Goal: Information Seeking & Learning: Understand process/instructions

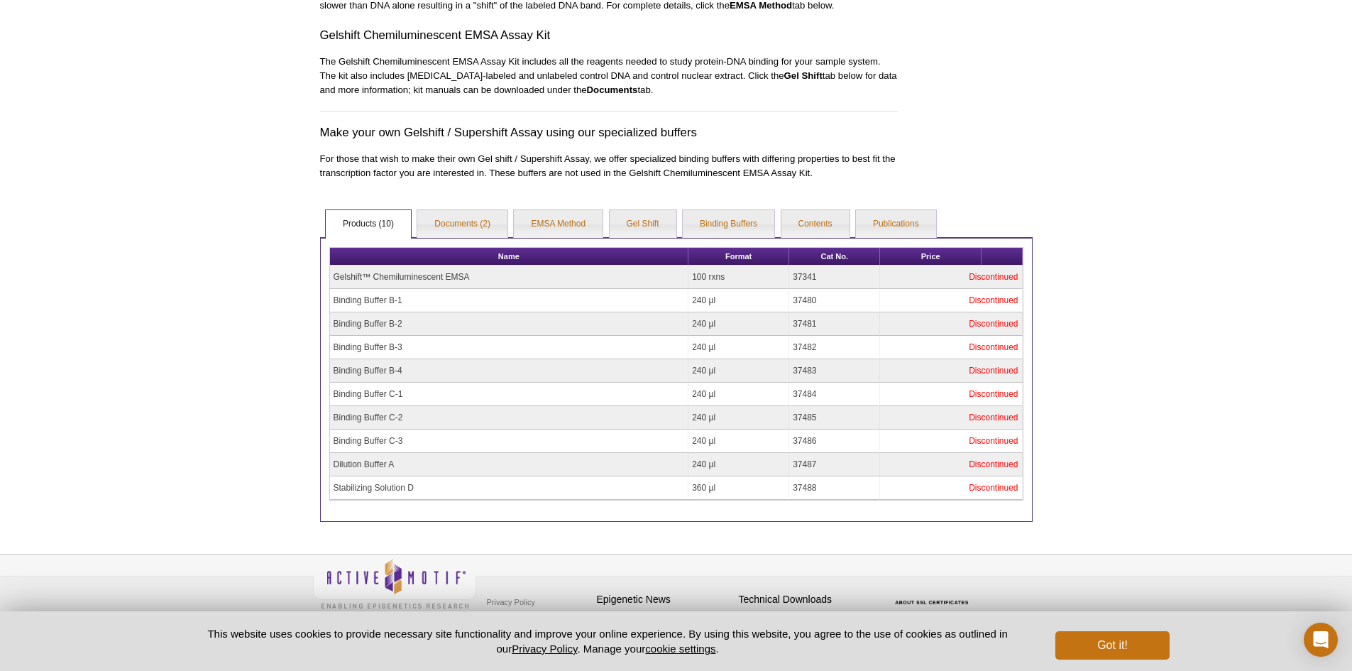
scroll to position [121, 0]
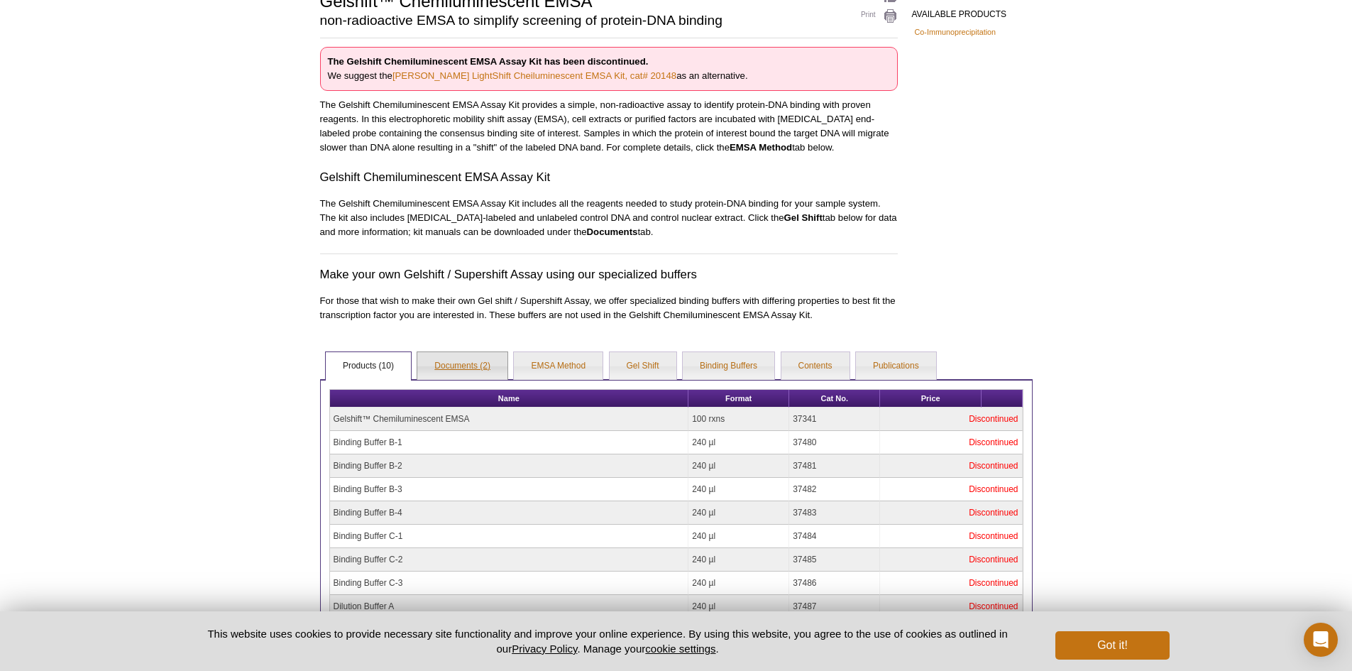
click at [439, 365] on link "Documents (2)" at bounding box center [462, 366] width 90 height 28
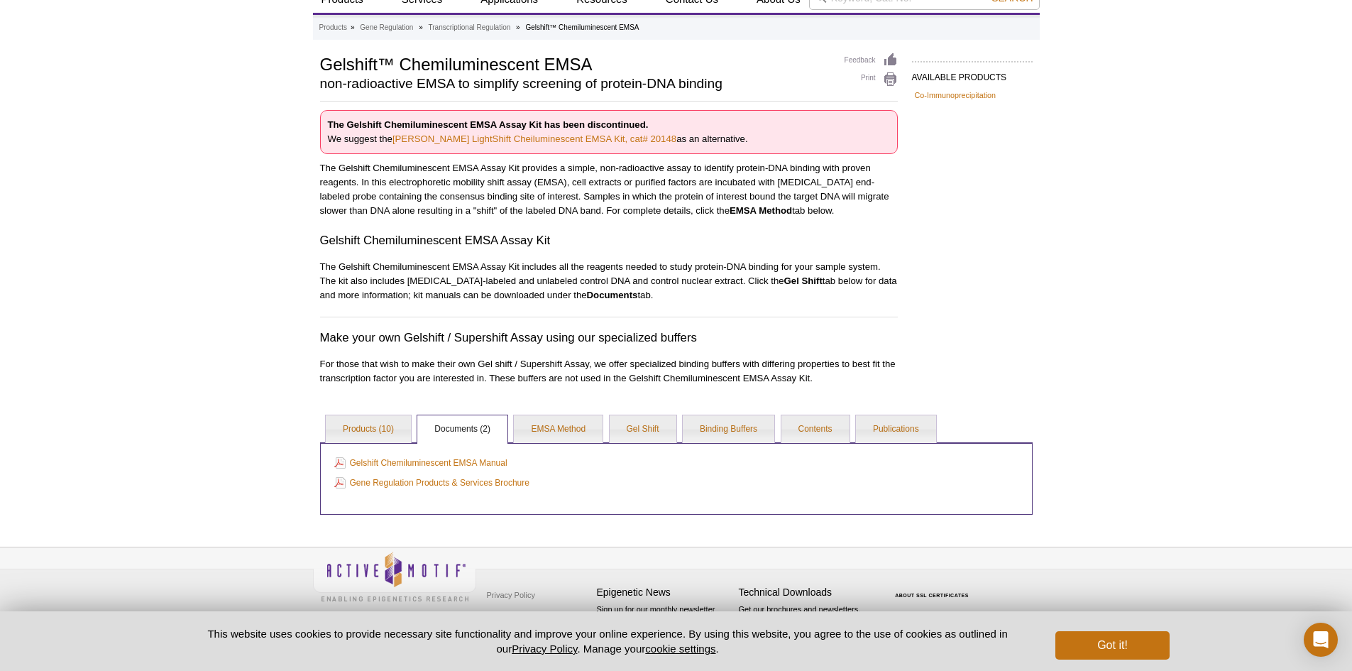
scroll to position [57, 0]
click at [554, 439] on link "EMSA Method" at bounding box center [558, 429] width 89 height 28
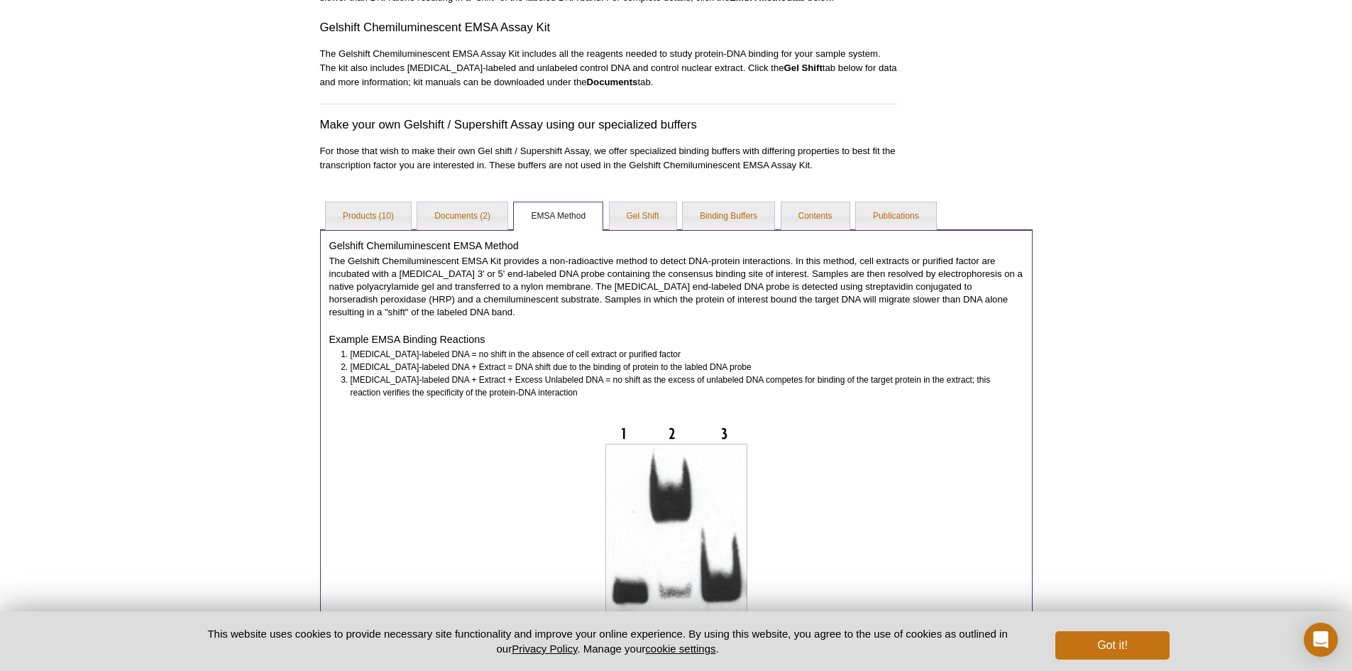
scroll to position [199, 0]
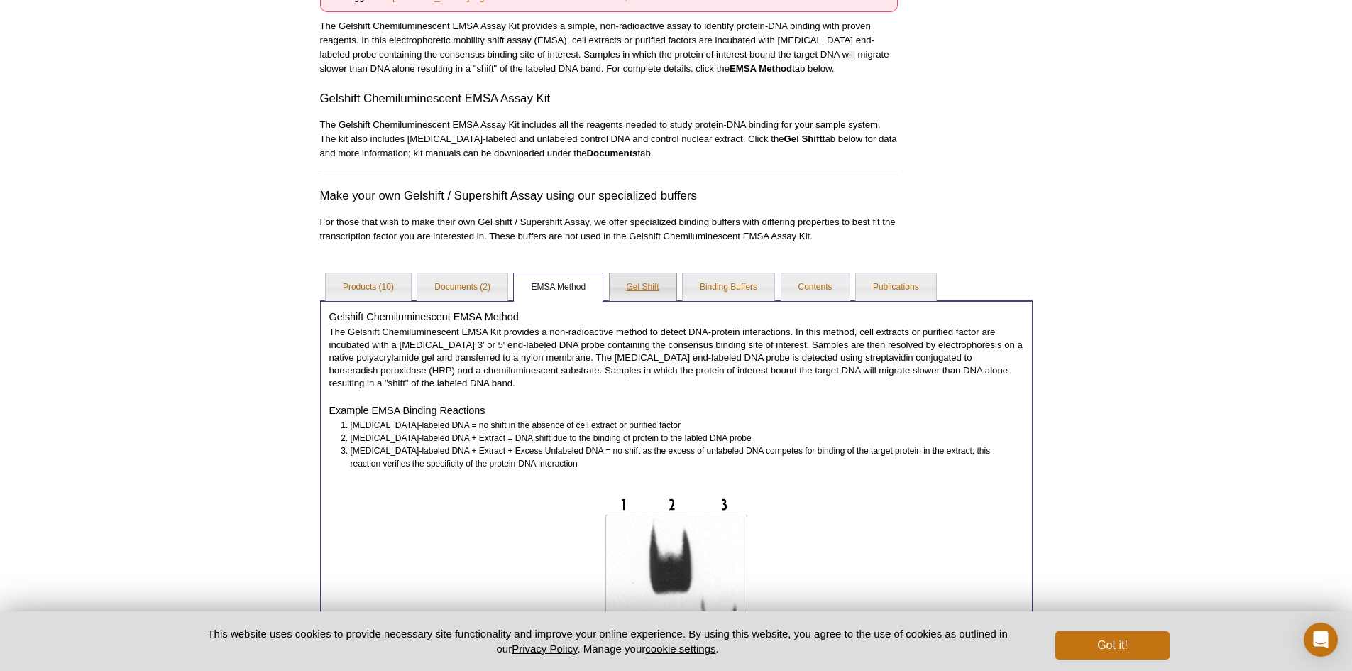
click at [631, 279] on link "Gel Shift" at bounding box center [643, 287] width 67 height 28
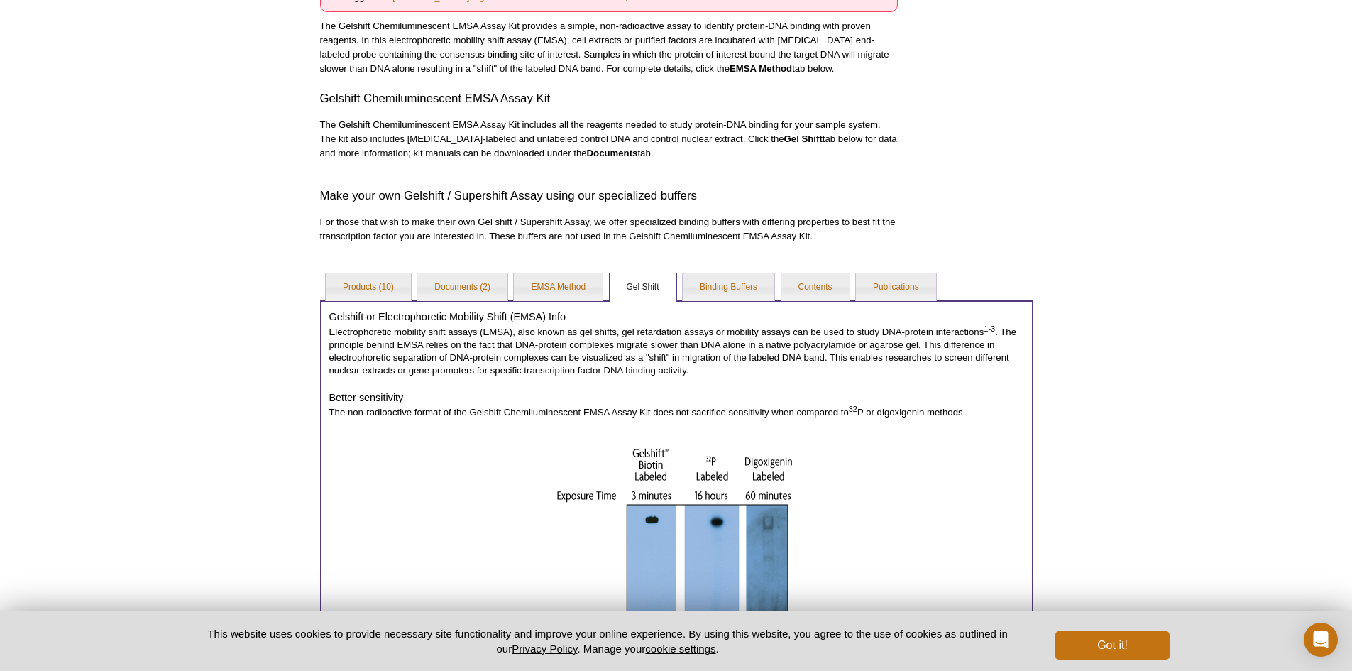
click at [674, 297] on link "Gel Shift" at bounding box center [643, 287] width 67 height 28
click at [847, 278] on link "Contents" at bounding box center [815, 287] width 68 height 28
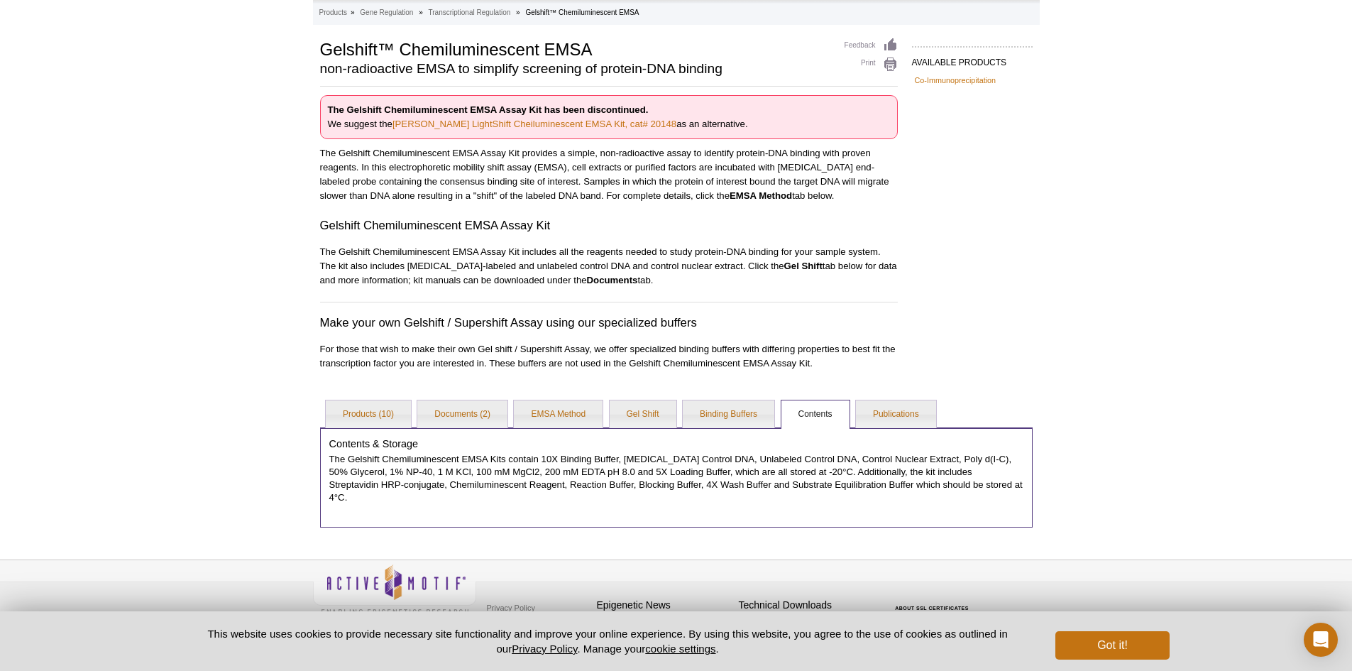
scroll to position [1, 0]
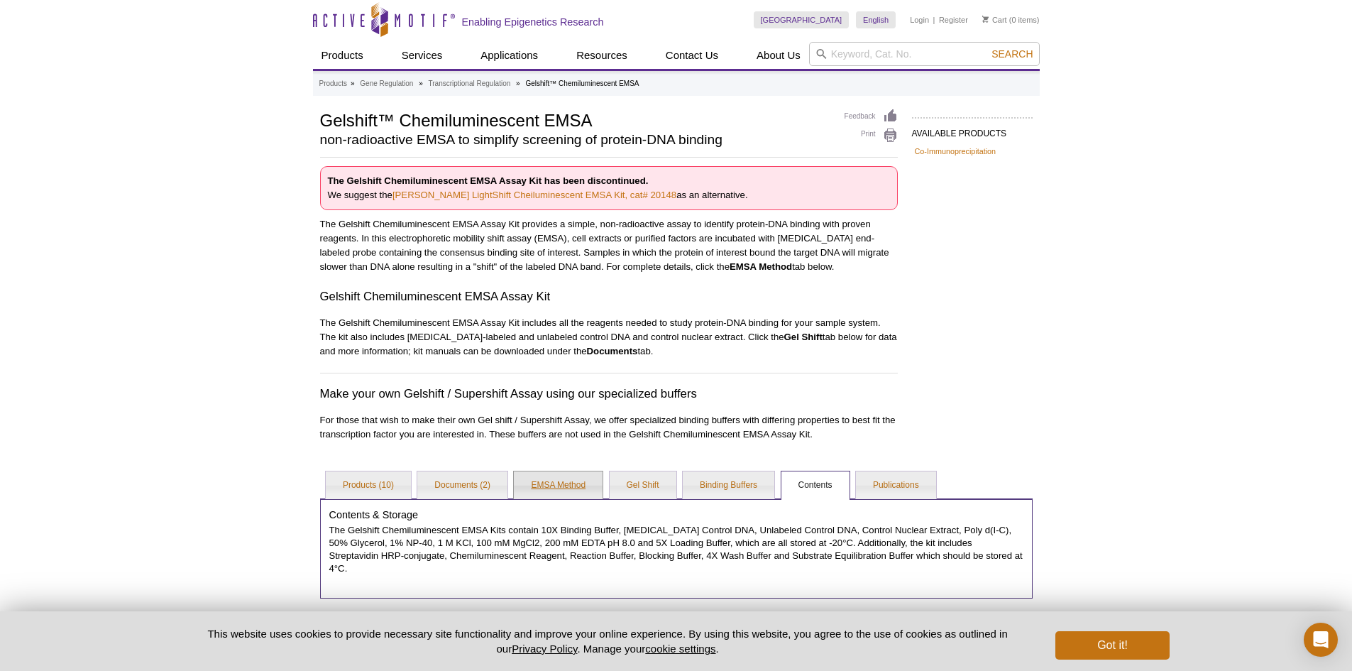
click at [545, 490] on link "EMSA Method" at bounding box center [558, 485] width 89 height 28
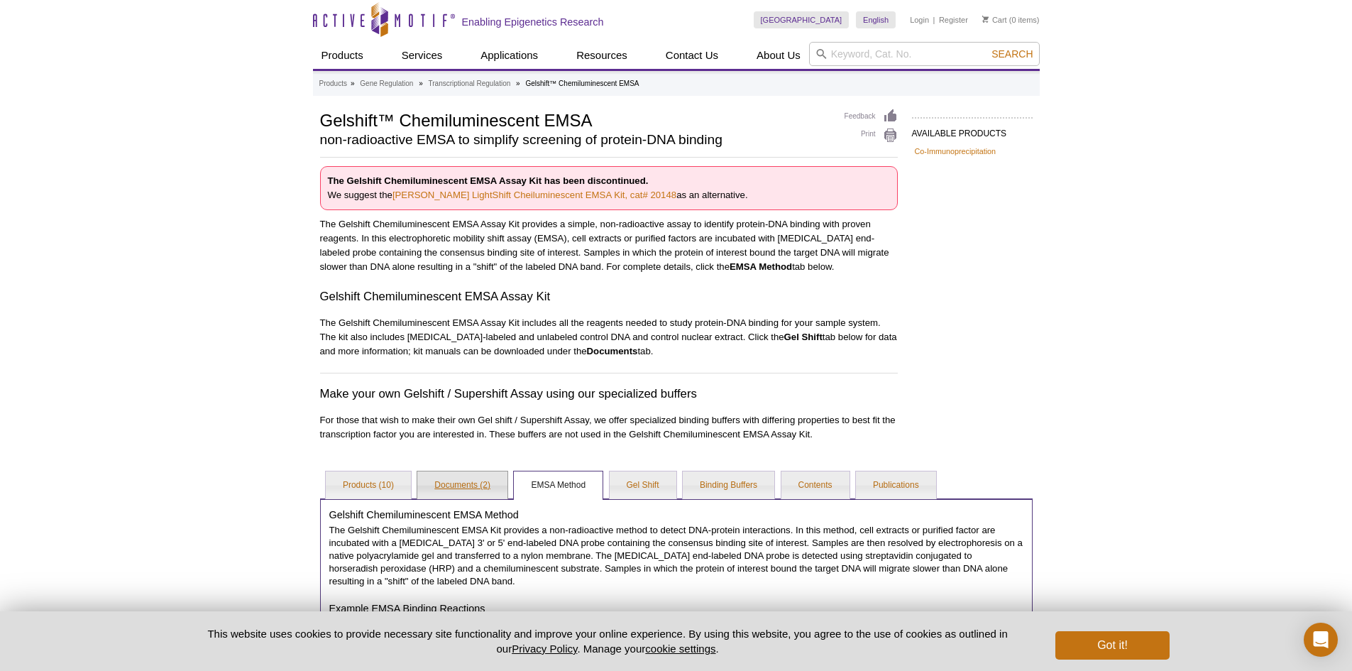
scroll to position [143, 0]
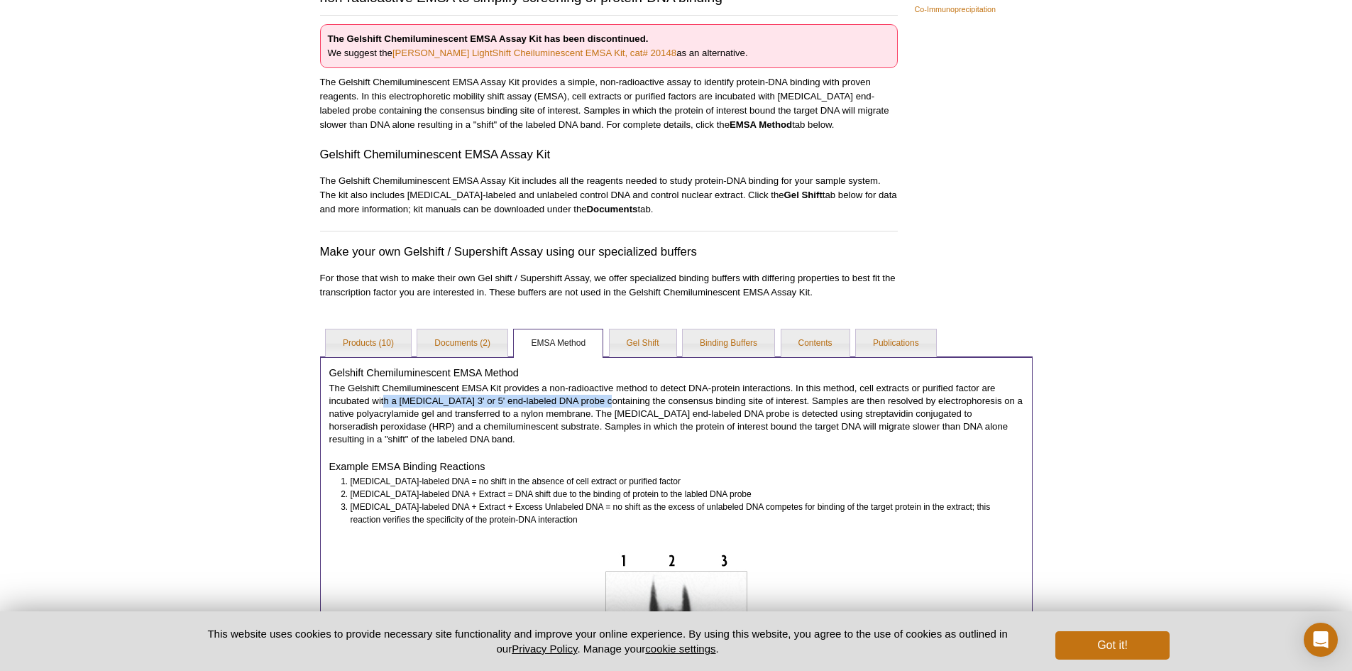
drag, startPoint x: 385, startPoint y: 402, endPoint x: 591, endPoint y: 397, distance: 205.2
click at [591, 397] on p "The Gelshift Chemiluminescent EMSA Kit provides a non-radioactive method to det…" at bounding box center [676, 414] width 694 height 64
click at [503, 420] on p "The Gelshift Chemiluminescent EMSA Kit provides a non-radioactive method to det…" at bounding box center [676, 414] width 694 height 64
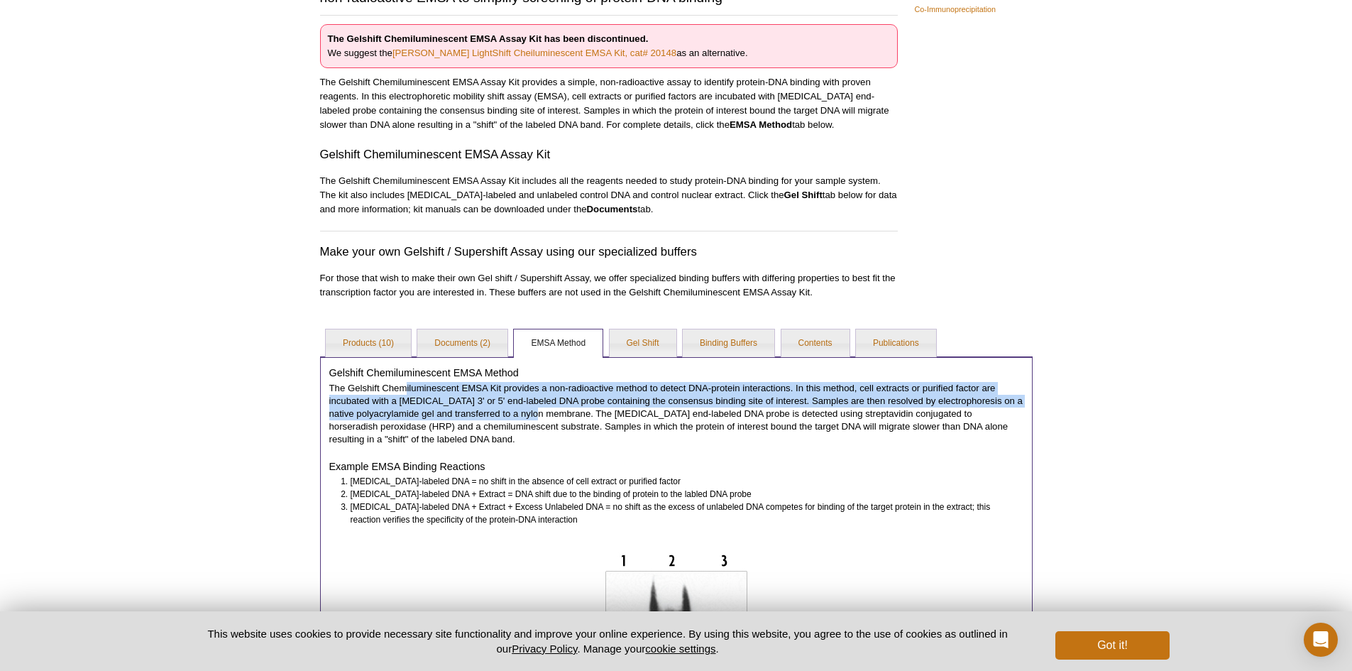
drag, startPoint x: 407, startPoint y: 391, endPoint x: 556, endPoint y: 415, distance: 150.9
click at [556, 415] on p "The Gelshift Chemiluminescent EMSA Kit provides a non-radioactive method to det…" at bounding box center [676, 414] width 694 height 64
click at [456, 348] on link "Documents (2)" at bounding box center [462, 343] width 90 height 28
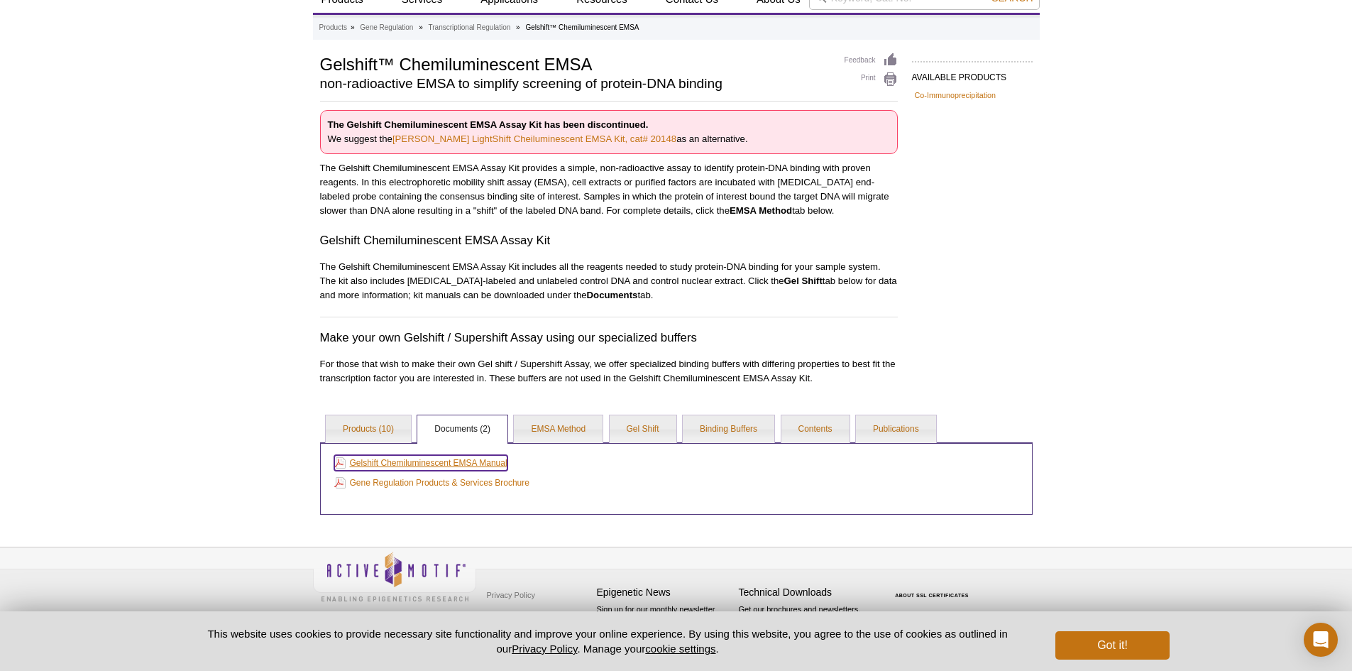
click at [447, 461] on link "Gelshift Chemiluminescent EMSA Manual" at bounding box center [420, 463] width 173 height 16
click at [367, 436] on link "Products (10)" at bounding box center [368, 429] width 85 height 28
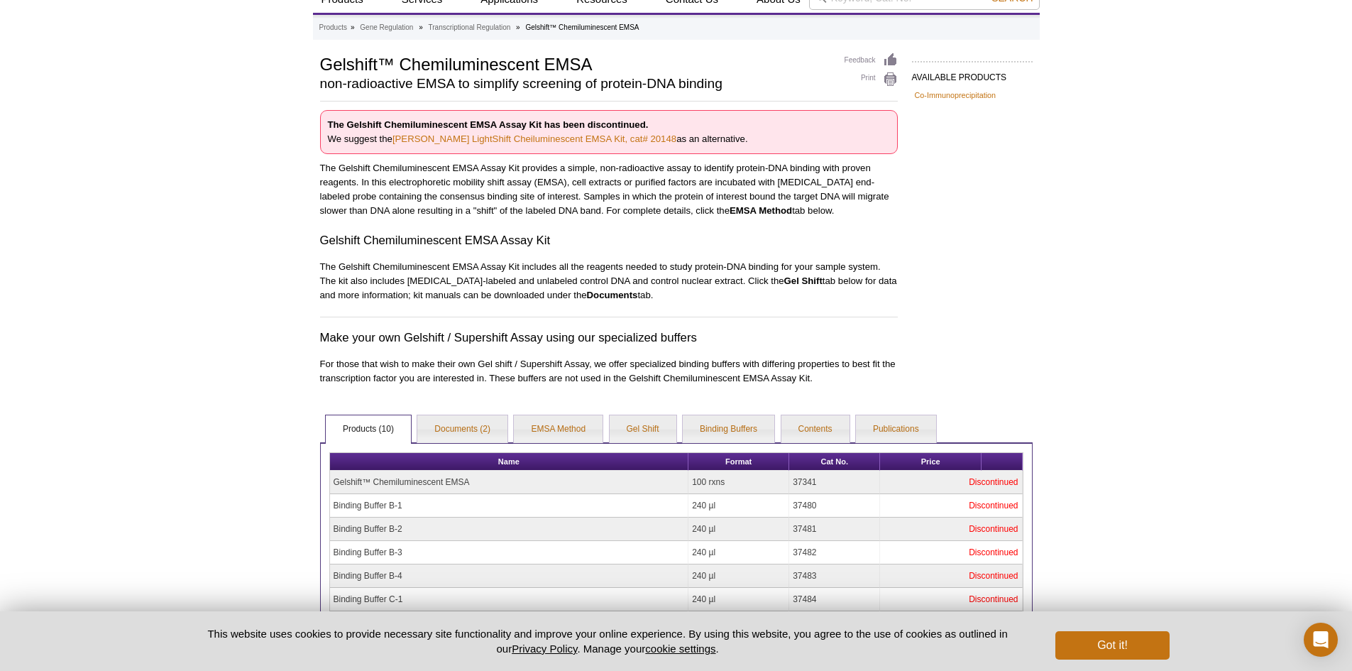
scroll to position [270, 0]
